Goal: Task Accomplishment & Management: Use online tool/utility

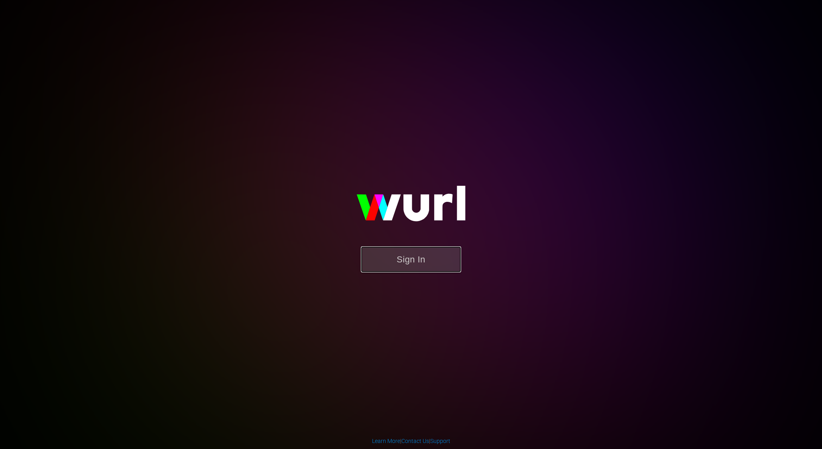
click at [403, 270] on button "Sign In" at bounding box center [411, 260] width 100 height 26
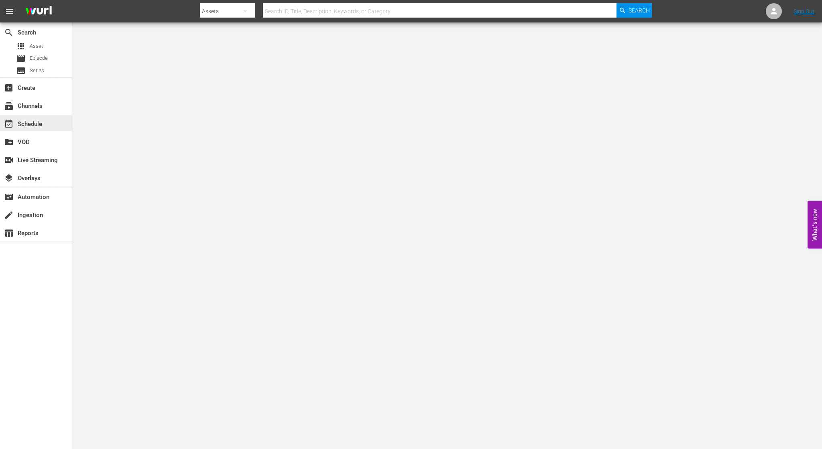
click at [24, 120] on div "event_available Schedule" at bounding box center [22, 122] width 45 height 7
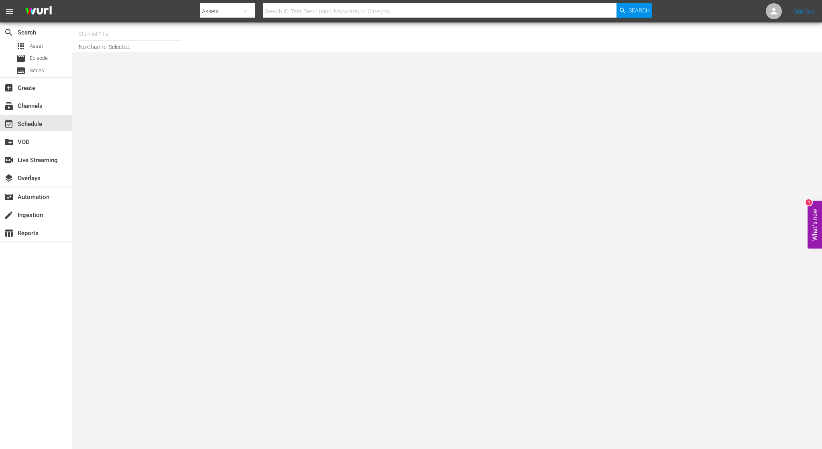
click at [123, 35] on input "text" at bounding box center [130, 33] width 103 height 19
click at [127, 61] on div "NCAA Channel (989 - lg_ncaachannel_1)" at bounding box center [189, 56] width 208 height 19
type input "NCAA Channel (989 - lg_ncaachannel_1)"
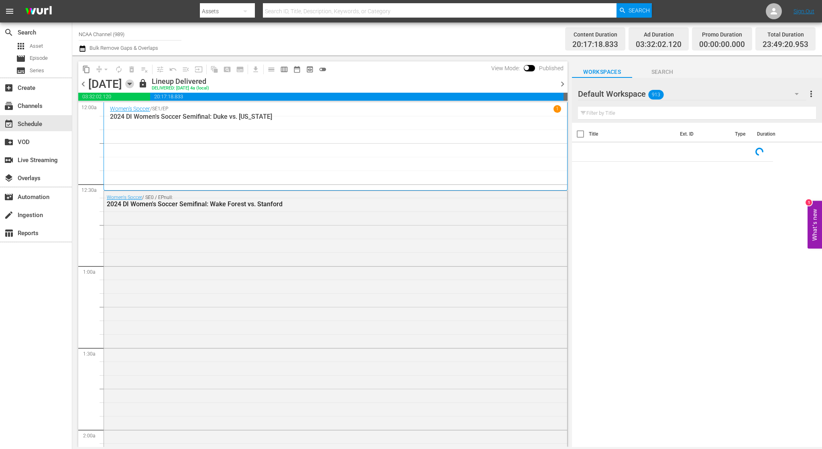
click at [131, 84] on icon "button" at bounding box center [130, 84] width 4 height 2
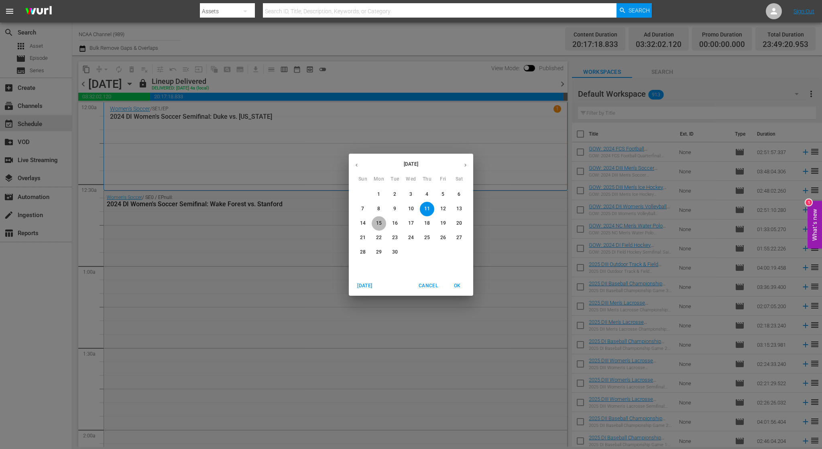
click at [379, 224] on p "15" at bounding box center [379, 223] width 6 height 7
